Goal: Task Accomplishment & Management: Use online tool/utility

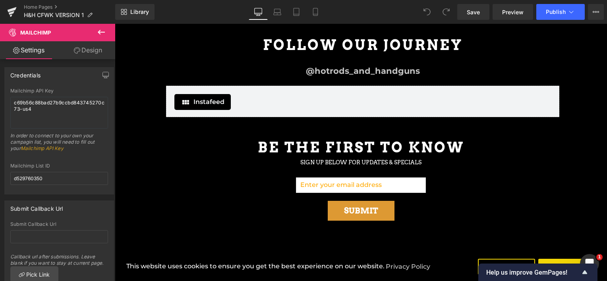
scroll to position [229, 0]
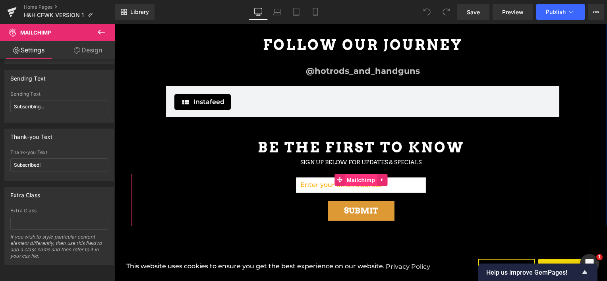
click at [360, 178] on span "Mailchimp" at bounding box center [361, 180] width 32 height 12
click at [451, 176] on div "Email Field Submit Submit Button Mailchimp" at bounding box center [361, 200] width 459 height 52
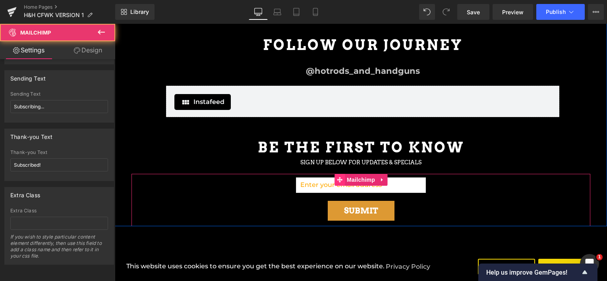
click at [340, 174] on span at bounding box center [340, 180] width 10 height 12
click at [356, 174] on span "Mailchimp" at bounding box center [361, 180] width 32 height 12
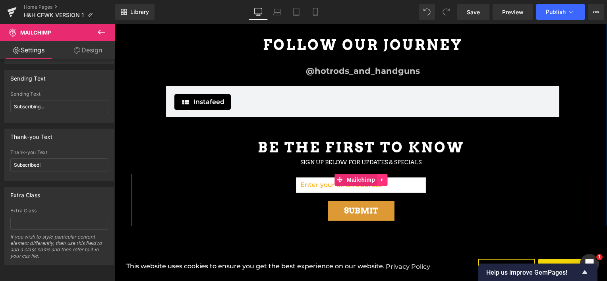
click at [379, 177] on icon at bounding box center [382, 180] width 6 height 6
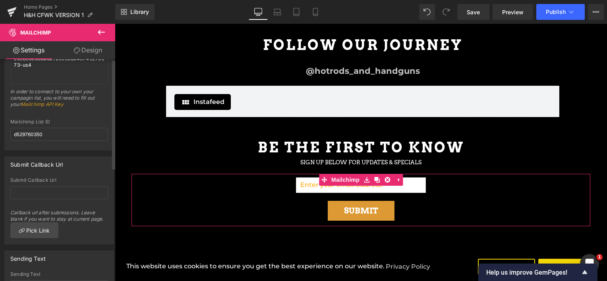
scroll to position [0, 0]
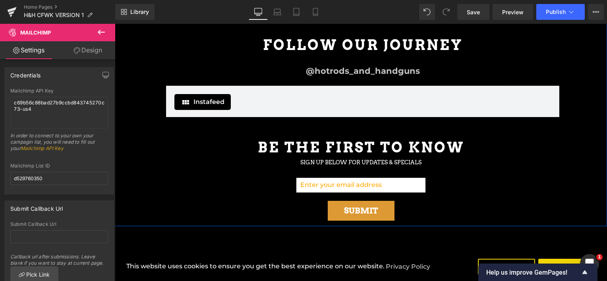
click at [316, 184] on input "email" at bounding box center [361, 185] width 130 height 15
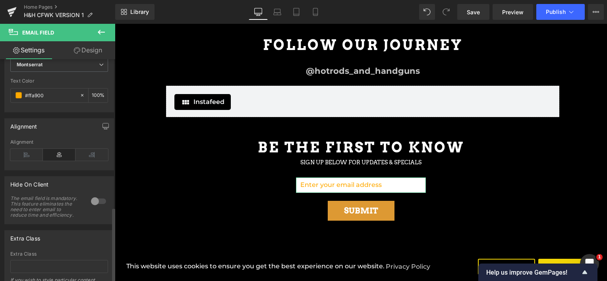
scroll to position [456, 0]
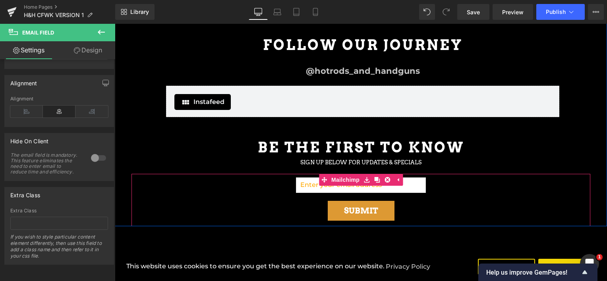
click at [482, 188] on div "Email Field Submit Submit Button Mailchimp" at bounding box center [361, 200] width 459 height 52
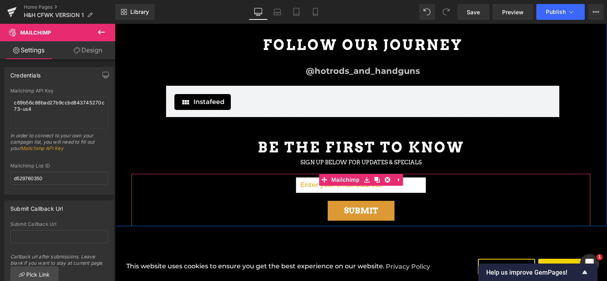
click at [448, 188] on div "Email Field Submit Submit Button Mailchimp" at bounding box center [361, 200] width 459 height 52
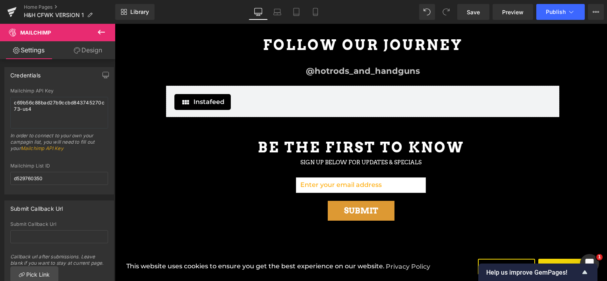
click at [105, 28] on icon at bounding box center [102, 32] width 10 height 10
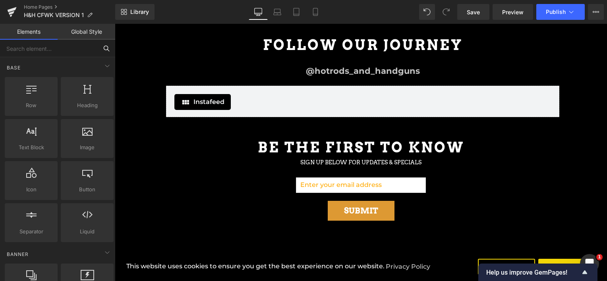
click at [47, 51] on input "text" at bounding box center [49, 48] width 98 height 17
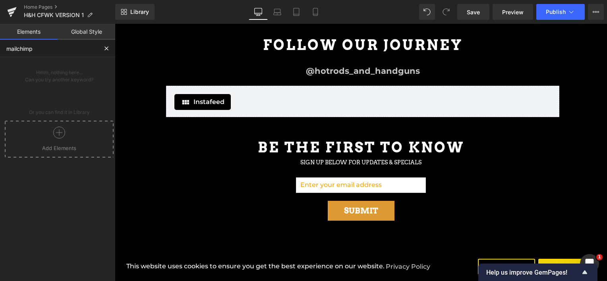
click at [65, 136] on div at bounding box center [59, 136] width 105 height 18
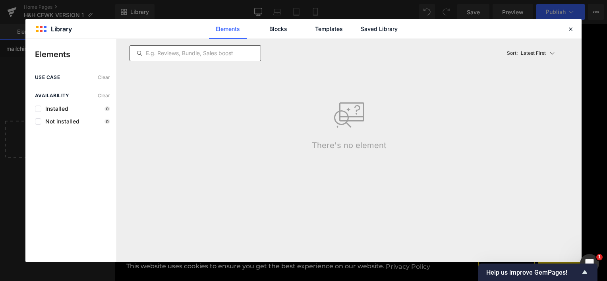
type input "mailchimp"
click at [178, 48] on input "text" at bounding box center [195, 53] width 131 height 10
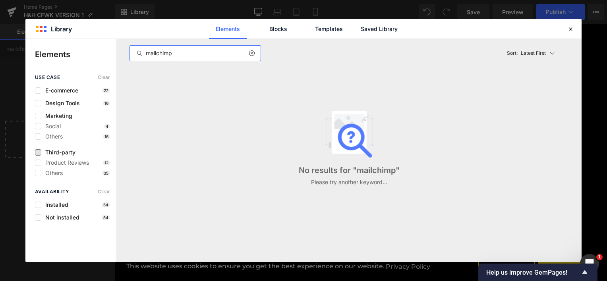
click at [62, 154] on span "Third-party" at bounding box center [58, 152] width 34 height 6
click at [156, 51] on input "mailchimp" at bounding box center [195, 53] width 131 height 10
click at [182, 56] on input "mail chimp" at bounding box center [195, 53] width 131 height 10
type input "mail chimp"
drag, startPoint x: 567, startPoint y: 27, endPoint x: 191, endPoint y: 46, distance: 376.4
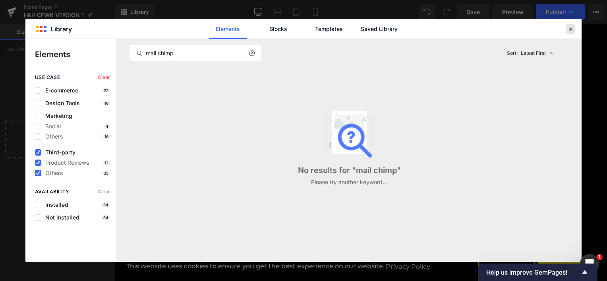
click at [567, 27] on icon at bounding box center [570, 28] width 7 height 7
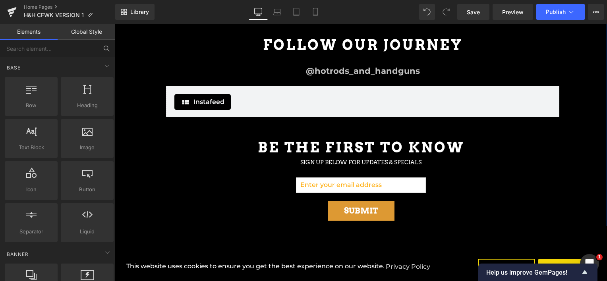
click at [194, 184] on div "Email Field Submit Submit Button Mailchimp" at bounding box center [361, 200] width 459 height 52
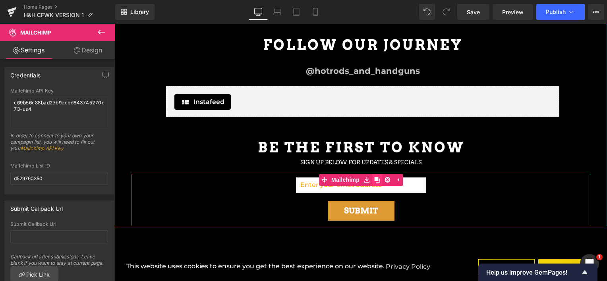
click at [374, 177] on icon at bounding box center [377, 180] width 6 height 6
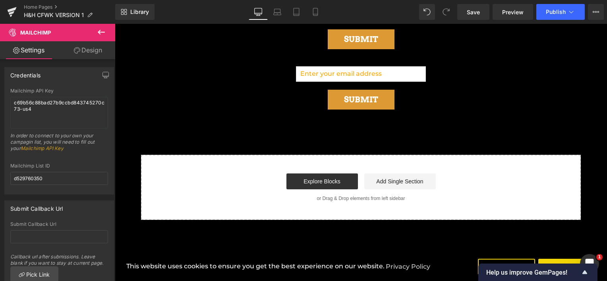
scroll to position [1861, 0]
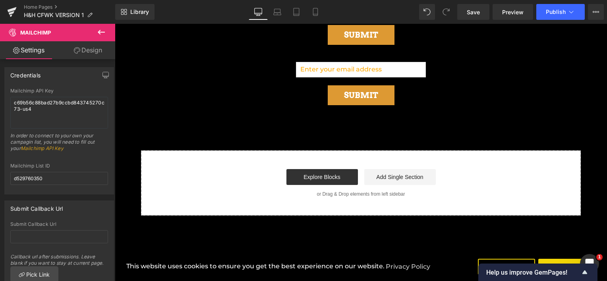
click at [250, 73] on div "Email Field Submit Submit Button Mailchimp" at bounding box center [361, 84] width 459 height 52
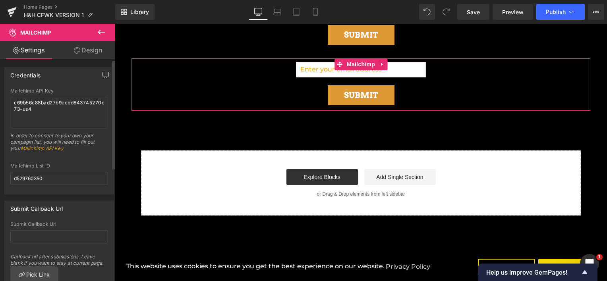
click at [103, 74] on icon "button" at bounding box center [106, 75] width 6 height 6
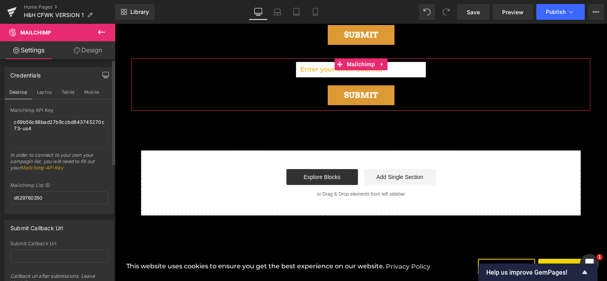
click at [103, 74] on icon "button" at bounding box center [106, 75] width 6 height 6
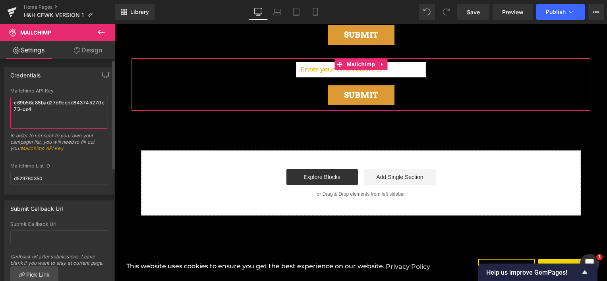
click at [43, 100] on textarea "c69b56c88bad27b9ccbd843745270c73-us4" at bounding box center [59, 113] width 98 height 32
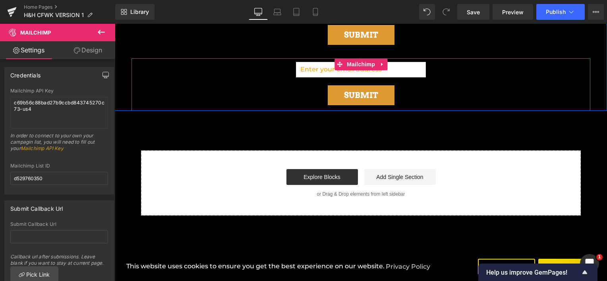
drag, startPoint x: 236, startPoint y: 82, endPoint x: 383, endPoint y: 87, distance: 146.7
click at [236, 82] on div "Email Field Submit Submit Button Mailchimp" at bounding box center [361, 84] width 459 height 52
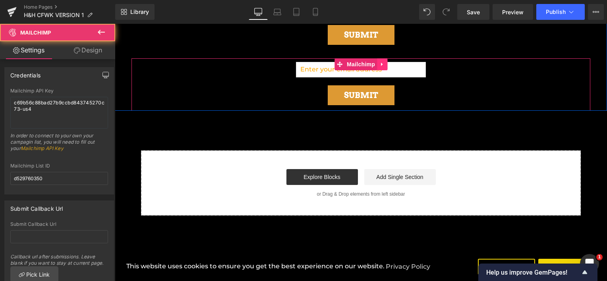
click at [379, 62] on icon at bounding box center [382, 65] width 6 height 6
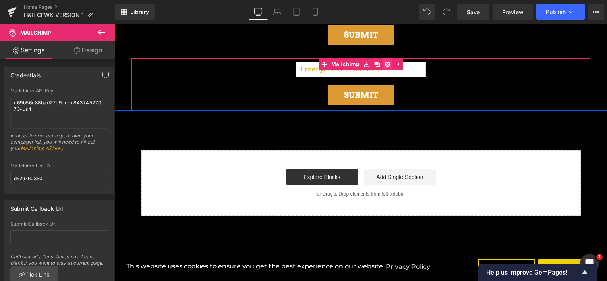
click at [385, 62] on icon at bounding box center [388, 65] width 6 height 6
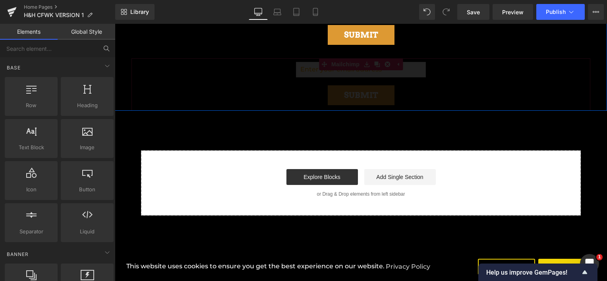
scroll to position [1840, 0]
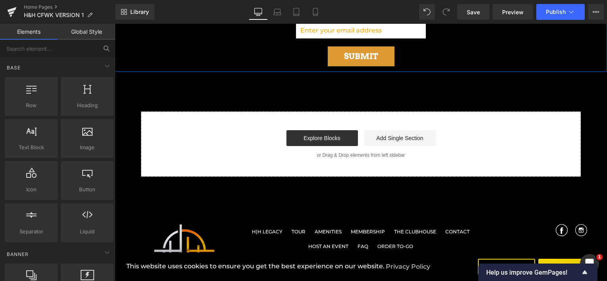
click at [232, 56] on div "Email Field Submit Submit Button Mailchimp" at bounding box center [361, 45] width 459 height 52
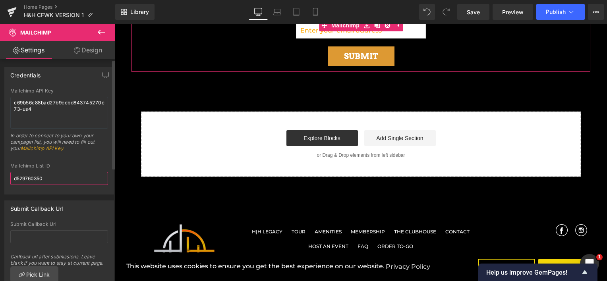
click at [44, 184] on input "d529760350" at bounding box center [59, 178] width 98 height 13
click at [43, 180] on input "d529760350" at bounding box center [59, 178] width 98 height 13
paste input "f56ab5e859"
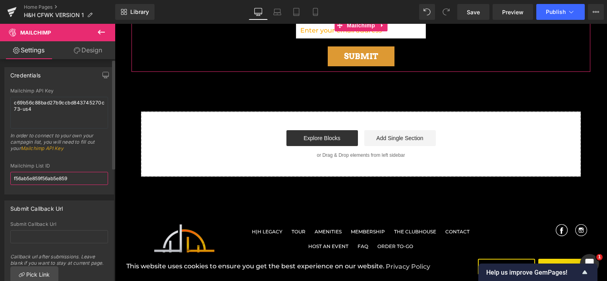
click at [62, 179] on input "f56ab5e859f56ab5e859" at bounding box center [59, 178] width 98 height 13
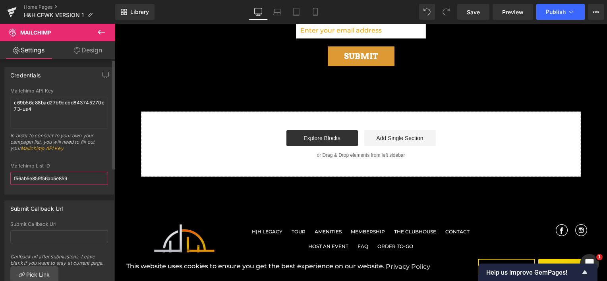
paste input "text"
type input "f56ab5e859"
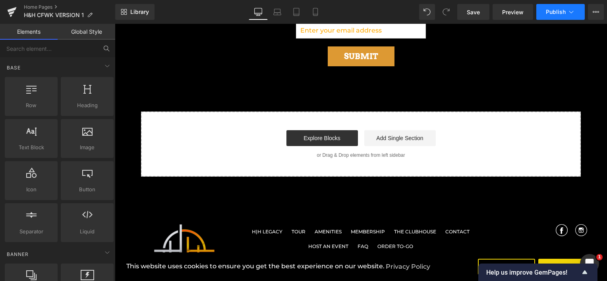
click at [551, 9] on span "Publish" at bounding box center [556, 12] width 20 height 6
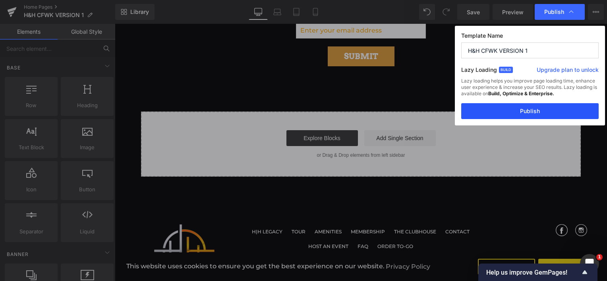
click at [540, 108] on button "Publish" at bounding box center [529, 111] width 137 height 16
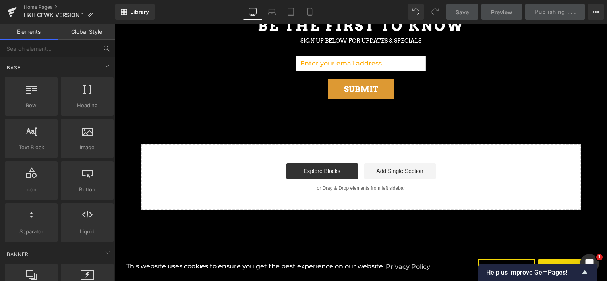
scroll to position [1760, 0]
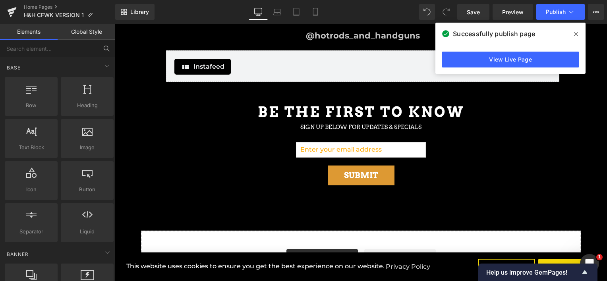
click at [576, 34] on icon at bounding box center [576, 34] width 4 height 4
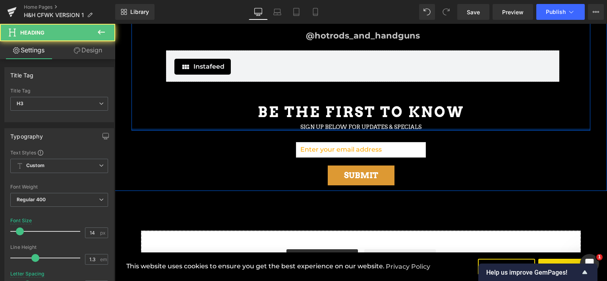
click at [388, 125] on h3 "SIGN UP BELOW FOR UPDATES & SPECIALS" at bounding box center [361, 127] width 459 height 7
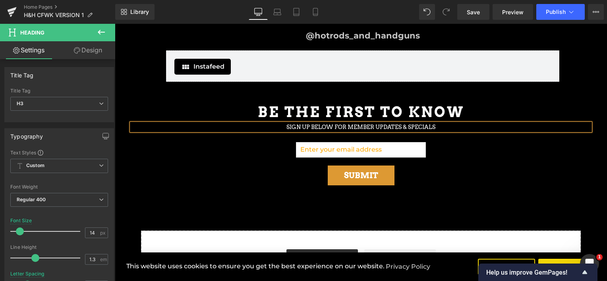
click at [399, 124] on h3 "SIGN UP BELOW FOR MEMBER UPDATES & SPECIALS" at bounding box center [361, 127] width 459 height 7
click at [468, 15] on span "Save" at bounding box center [473, 12] width 13 height 8
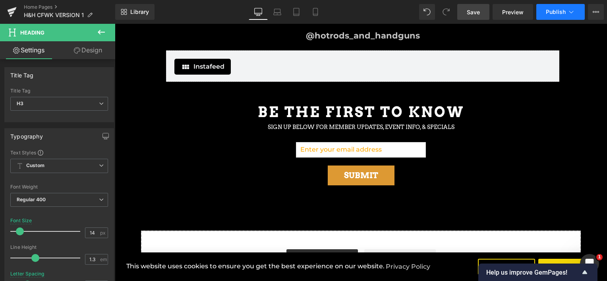
click at [564, 11] on span "Publish" at bounding box center [556, 12] width 20 height 6
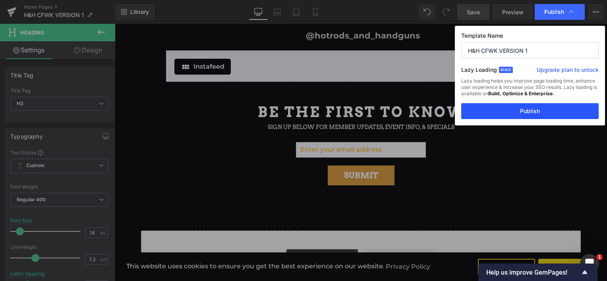
click at [563, 107] on button "Publish" at bounding box center [529, 111] width 137 height 16
